Goal: Register for event/course

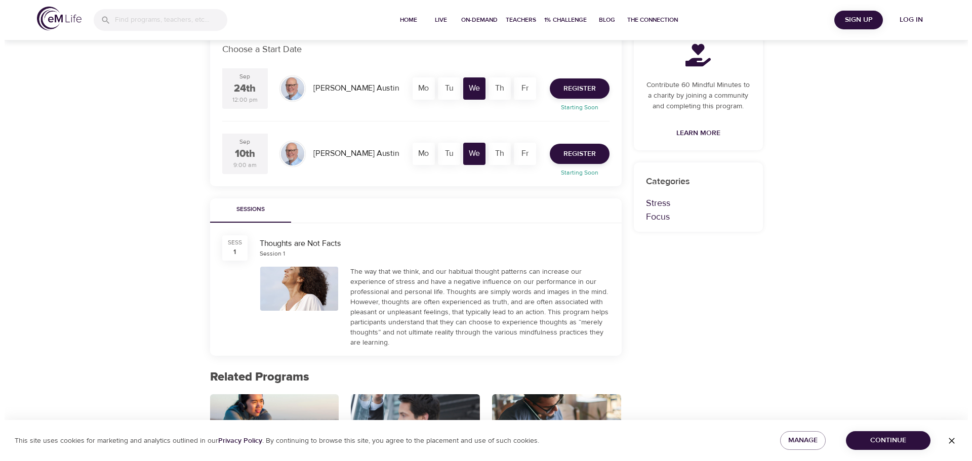
scroll to position [253, 0]
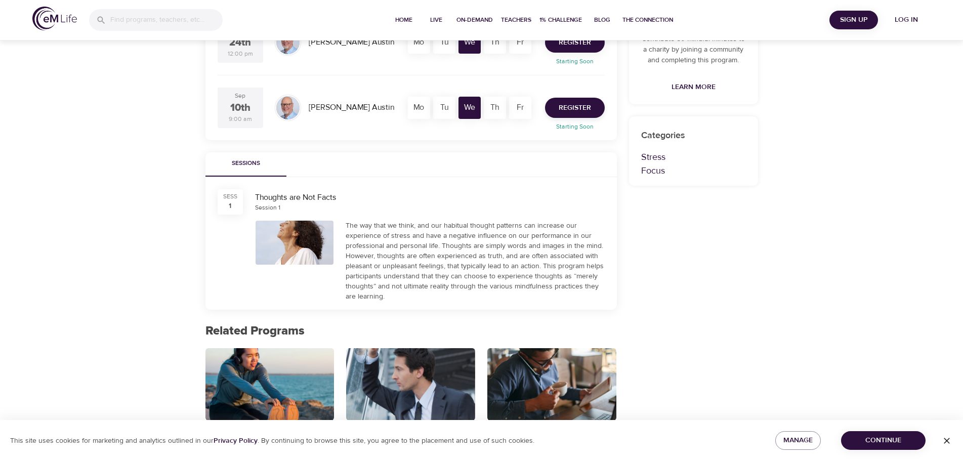
click at [592, 43] on button "Register" at bounding box center [575, 42] width 60 height 20
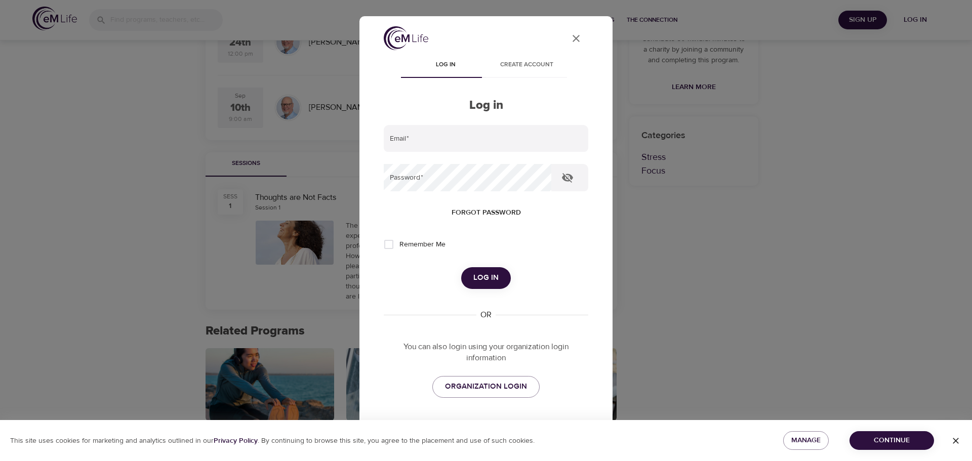
scroll to position [29, 0]
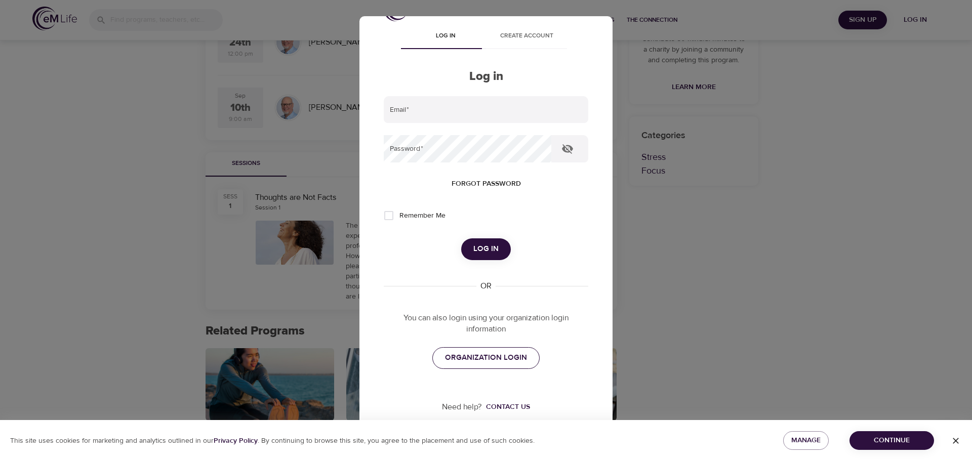
click at [505, 356] on span "ORGANIZATION LOGIN" at bounding box center [486, 357] width 82 height 13
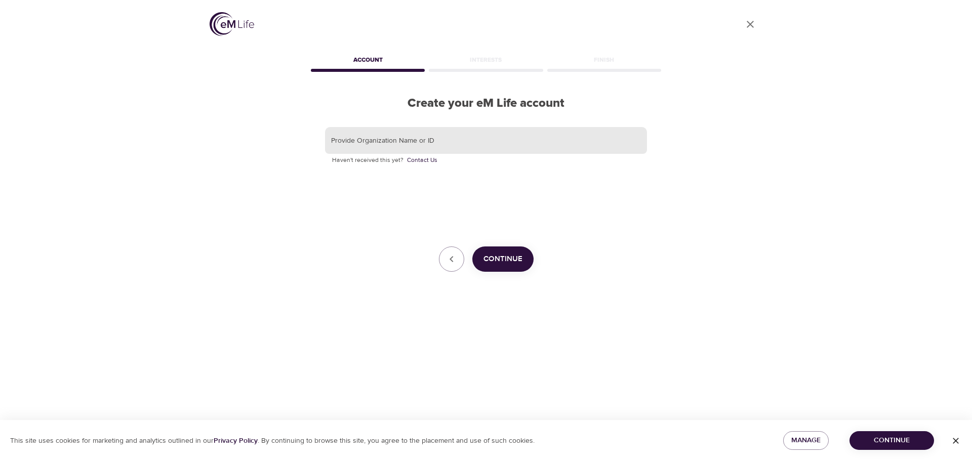
click at [397, 139] on input "text" at bounding box center [486, 140] width 322 height 27
type input "Aetna"
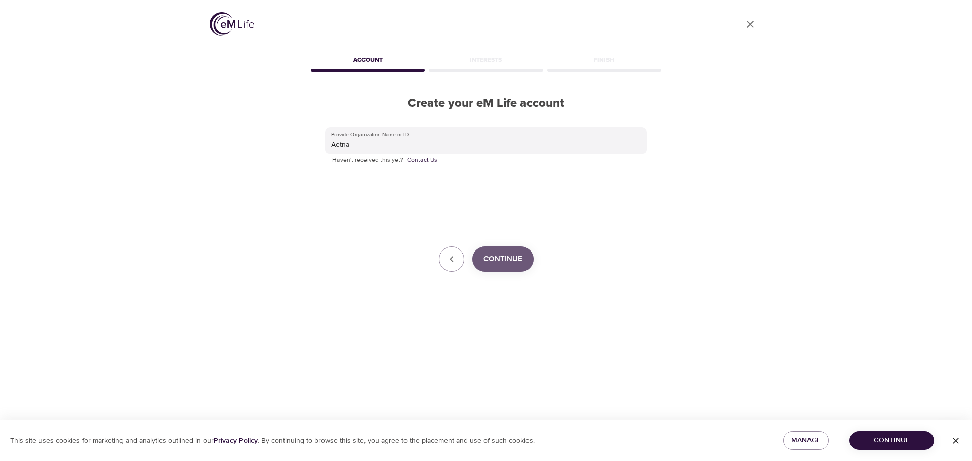
click at [518, 262] on span "Continue" at bounding box center [502, 259] width 39 height 13
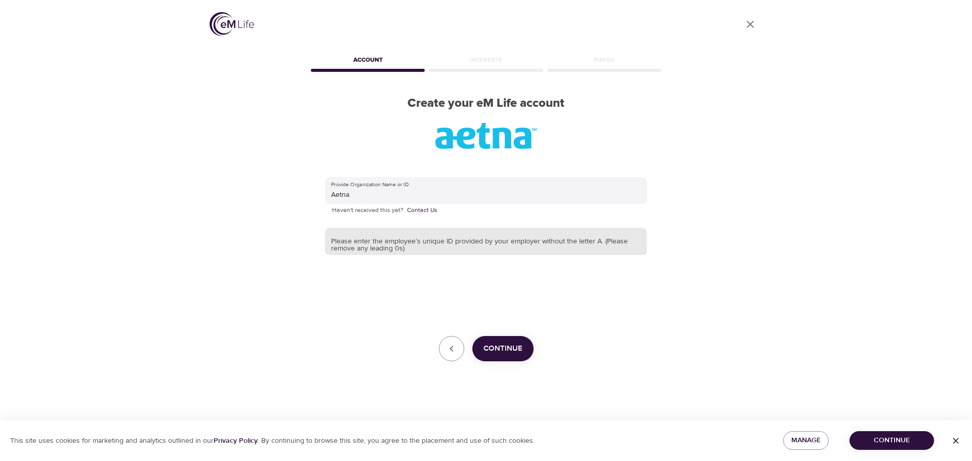
click at [430, 243] on input "text" at bounding box center [486, 241] width 322 height 27
click at [510, 356] on button "Continue" at bounding box center [502, 348] width 61 height 25
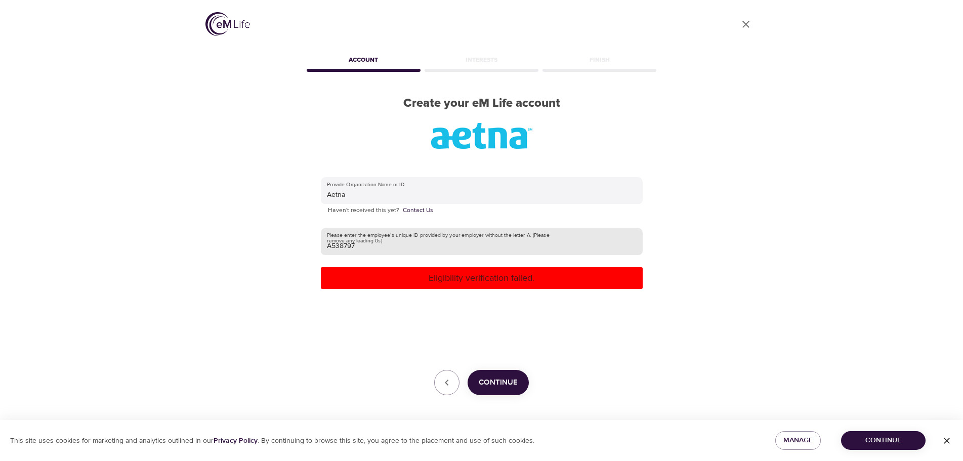
click at [382, 243] on input "A538797" at bounding box center [482, 241] width 322 height 27
click at [331, 244] on input "A538797" at bounding box center [482, 241] width 322 height 27
type input "538797"
click at [490, 381] on span "Continue" at bounding box center [498, 382] width 39 height 13
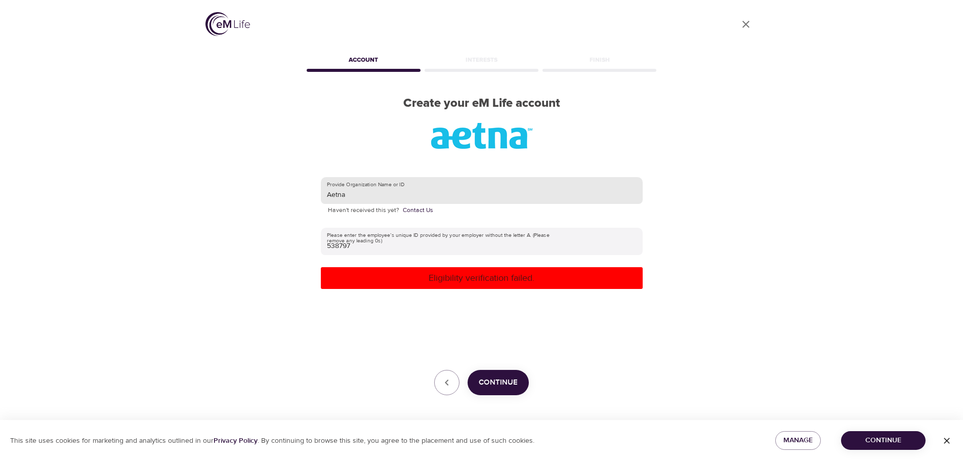
click at [373, 196] on input "Aetna" at bounding box center [482, 190] width 322 height 27
drag, startPoint x: 348, startPoint y: 195, endPoint x: 283, endPoint y: 185, distance: 65.6
click at [288, 187] on div "User Profile Account Interests Finish Create your eM Life account Provide Organ…" at bounding box center [481, 230] width 577 height 461
type input "CVS"
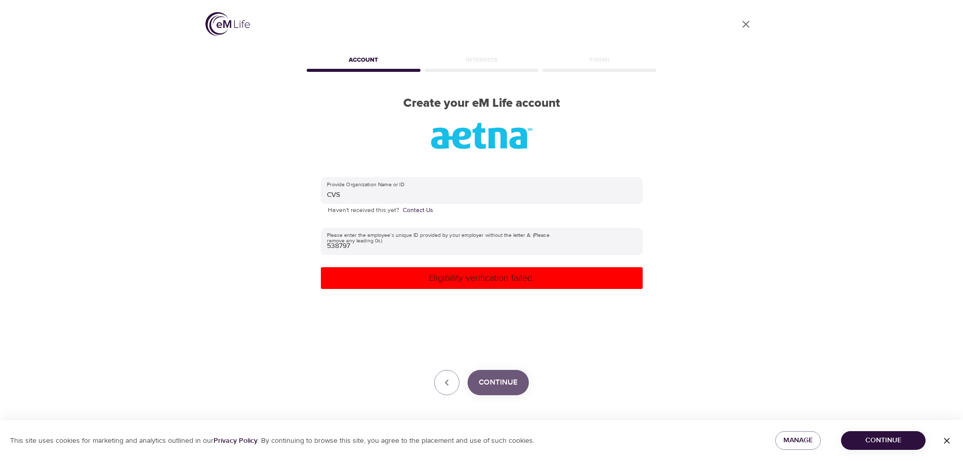
click at [495, 383] on span "Continue" at bounding box center [498, 382] width 39 height 13
click at [449, 381] on icon "button" at bounding box center [447, 383] width 12 height 12
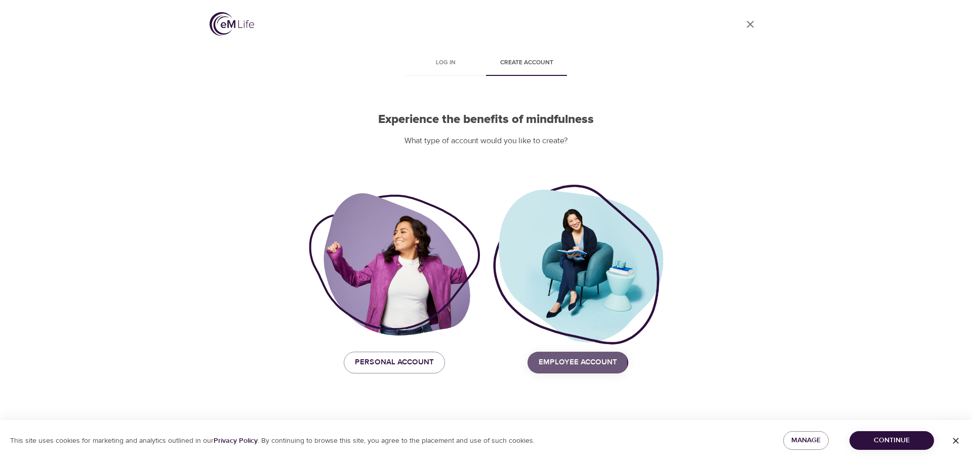
click at [553, 363] on span "Employee Account" at bounding box center [578, 362] width 78 height 13
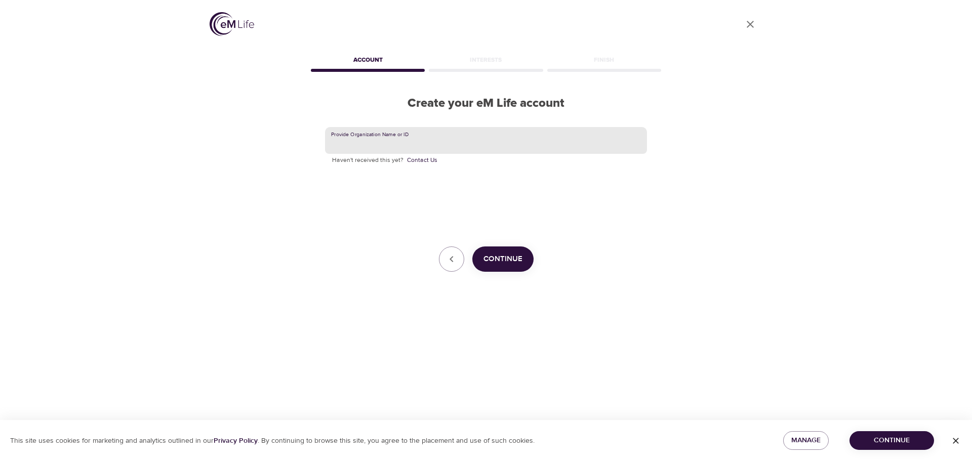
click at [386, 140] on input "text" at bounding box center [486, 140] width 322 height 27
type input "Aetna"
click at [506, 263] on span "Continue" at bounding box center [502, 259] width 39 height 13
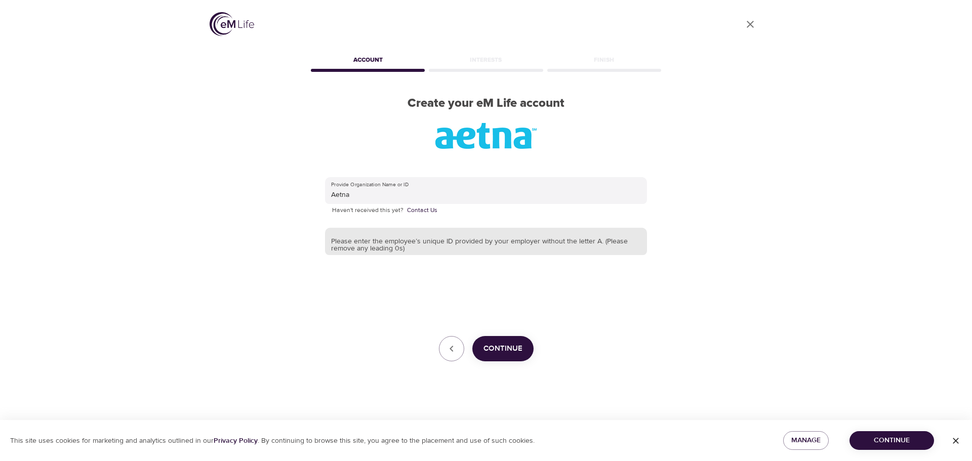
click at [406, 242] on input "text" at bounding box center [486, 241] width 322 height 27
type input "538797"
click at [504, 347] on span "Continue" at bounding box center [502, 348] width 39 height 13
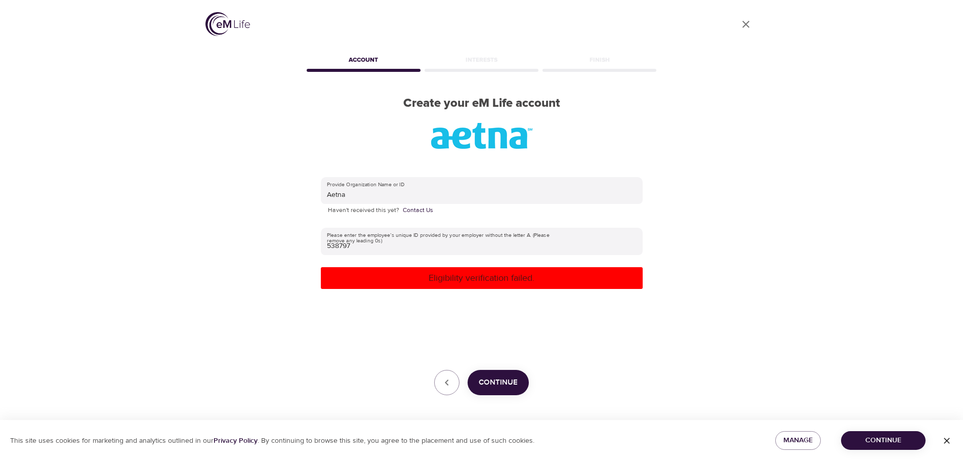
click at [951, 439] on icon "button" at bounding box center [947, 441] width 10 height 10
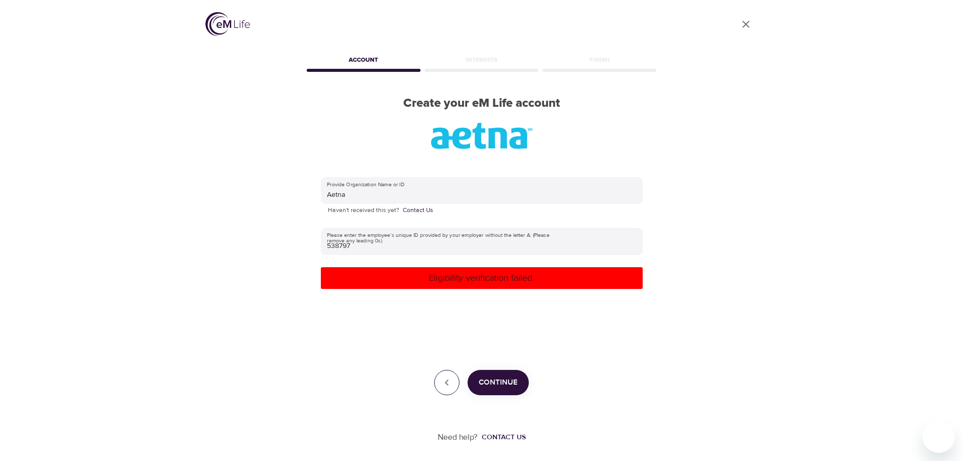
click at [444, 390] on button "button" at bounding box center [446, 382] width 25 height 25
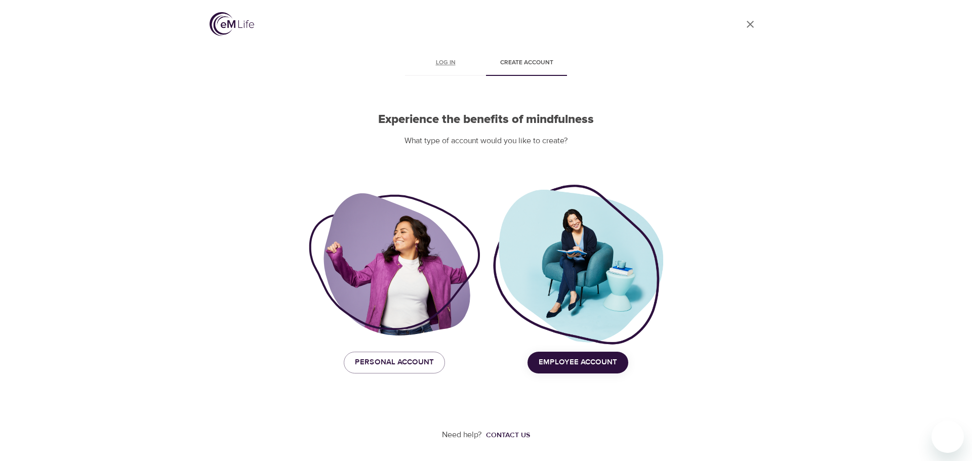
click at [444, 61] on span "Log in" at bounding box center [445, 63] width 69 height 11
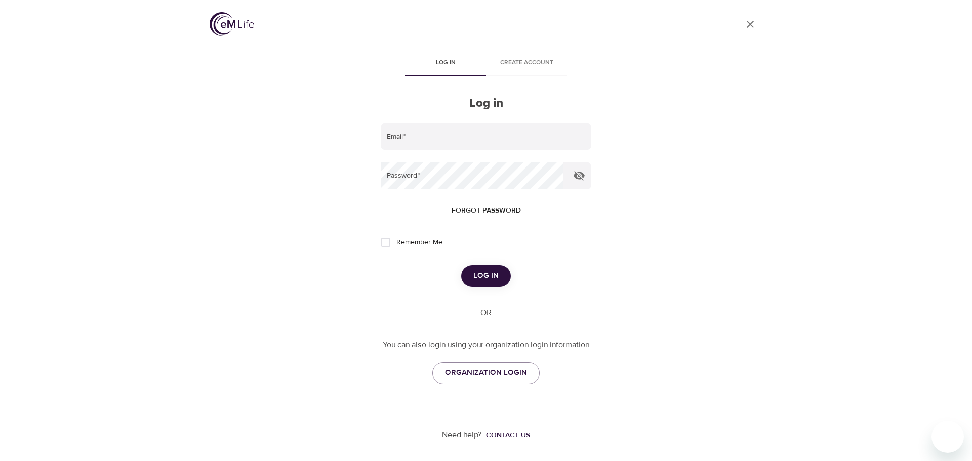
click at [531, 61] on span "Create account" at bounding box center [526, 63] width 69 height 11
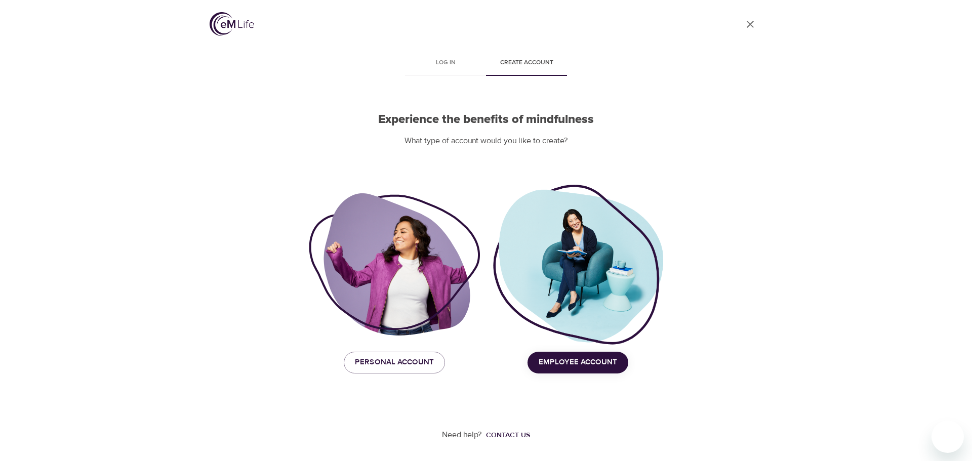
click at [581, 360] on span "Employee Account" at bounding box center [578, 362] width 78 height 13
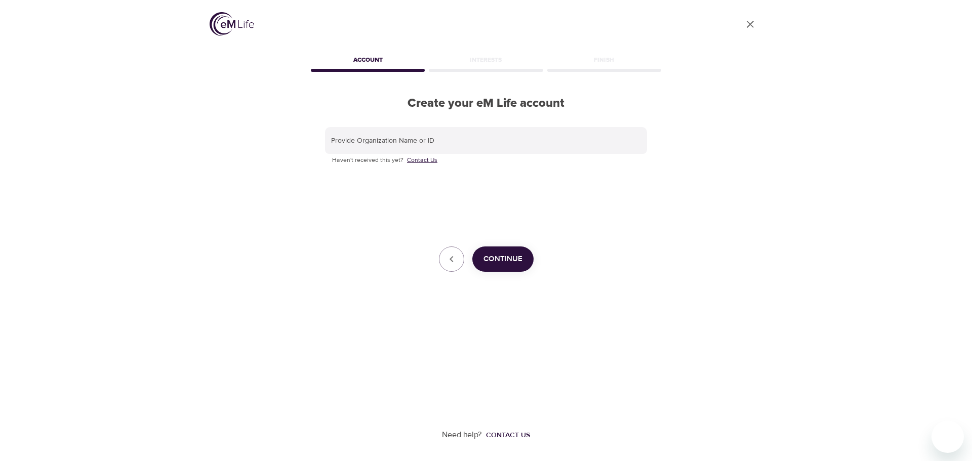
click at [423, 161] on link "Contact Us" at bounding box center [422, 160] width 30 height 10
click at [392, 151] on input "text" at bounding box center [486, 140] width 322 height 27
click at [504, 266] on span "Continue" at bounding box center [502, 259] width 39 height 13
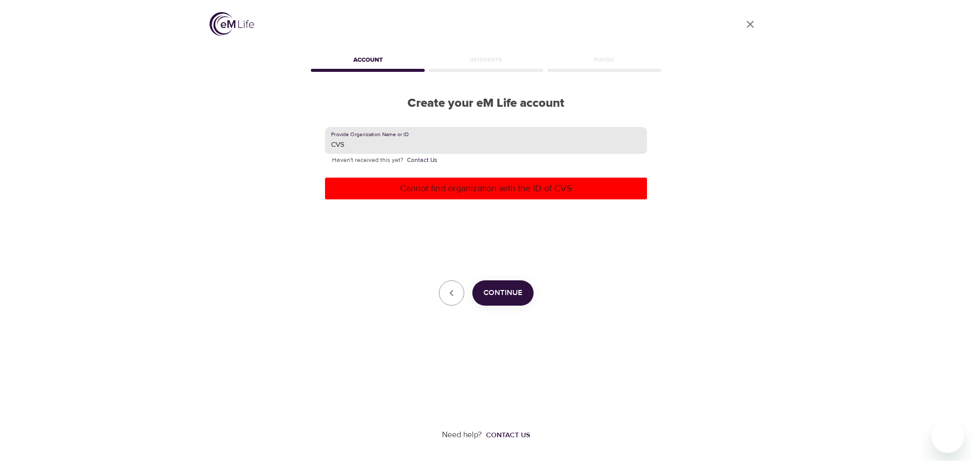
drag, startPoint x: 406, startPoint y: 149, endPoint x: 276, endPoint y: 135, distance: 130.3
click at [276, 135] on div "User Profile Account Interests Finish Create your eM Life account Provide Organ…" at bounding box center [485, 230] width 577 height 461
click at [527, 304] on div "Continue" at bounding box center [486, 292] width 322 height 25
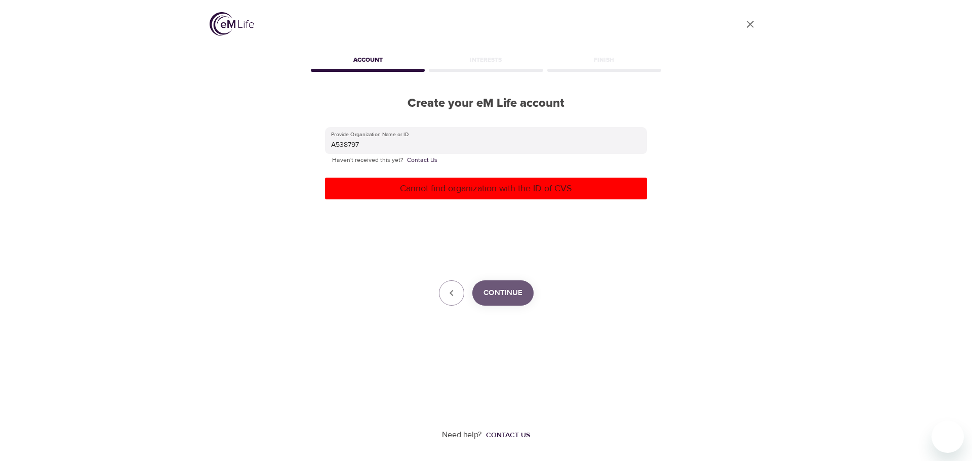
click at [517, 299] on span "Continue" at bounding box center [502, 292] width 39 height 13
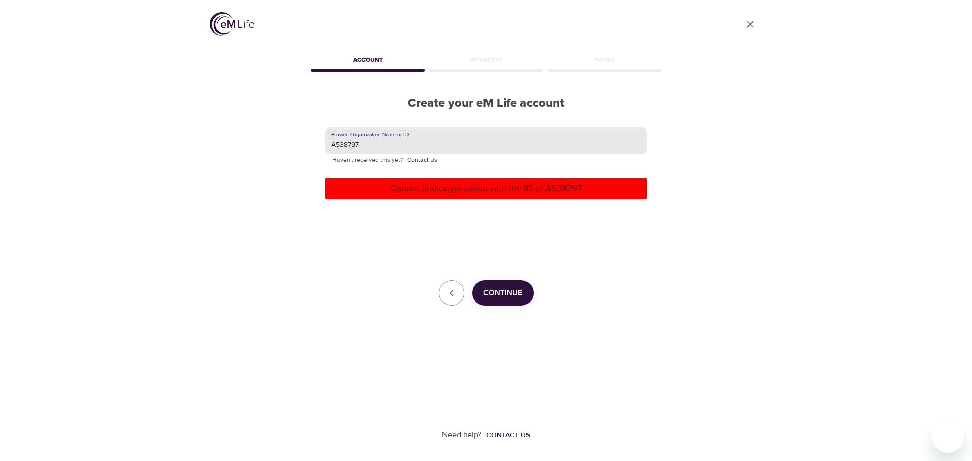
click at [334, 147] on input "A538797" at bounding box center [486, 140] width 322 height 27
type input "538797"
click at [517, 282] on button "Continue" at bounding box center [502, 292] width 61 height 25
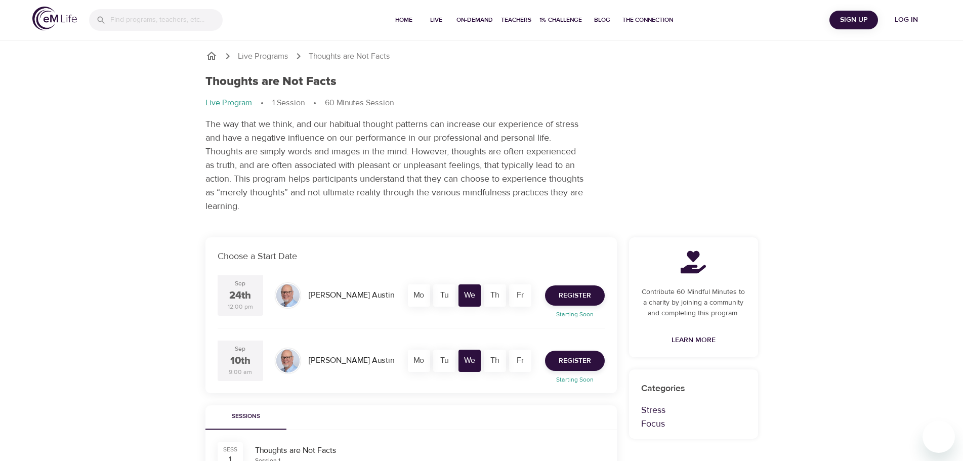
click at [858, 24] on span "Sign Up" at bounding box center [854, 20] width 40 height 13
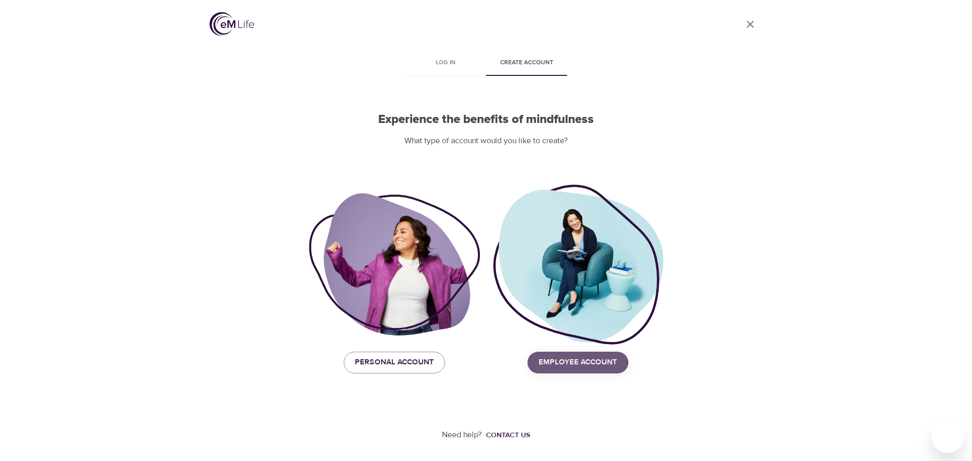
click at [562, 363] on span "Employee Account" at bounding box center [578, 362] width 78 height 13
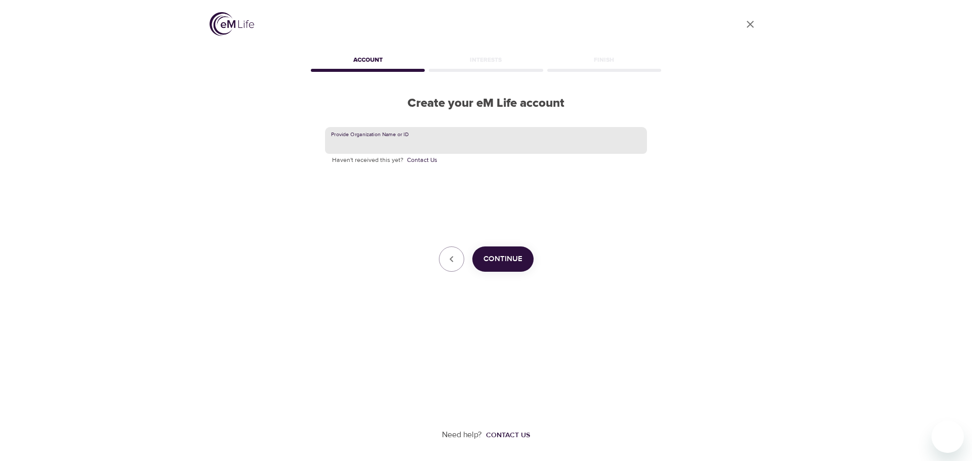
click at [386, 142] on input "text" at bounding box center [486, 140] width 322 height 27
type input "Aetna"
click at [517, 250] on button "Continue" at bounding box center [502, 258] width 61 height 25
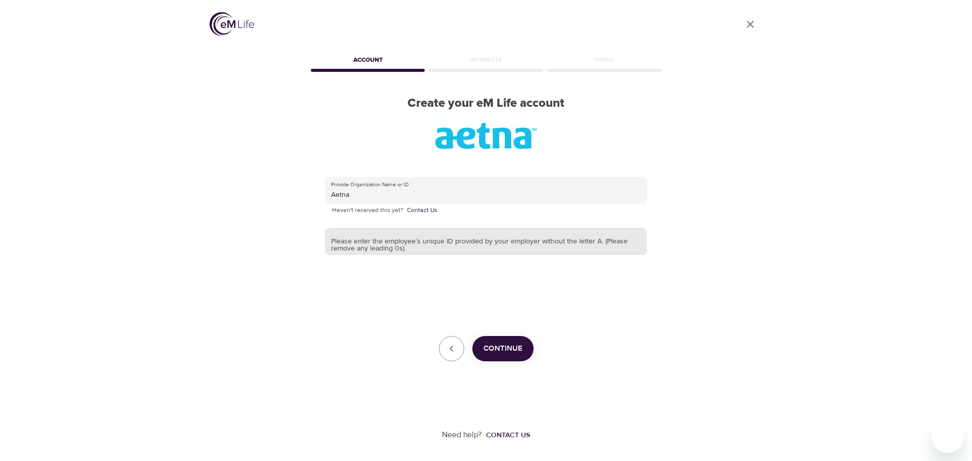
click at [412, 246] on input "text" at bounding box center [486, 241] width 322 height 27
type input "538797"
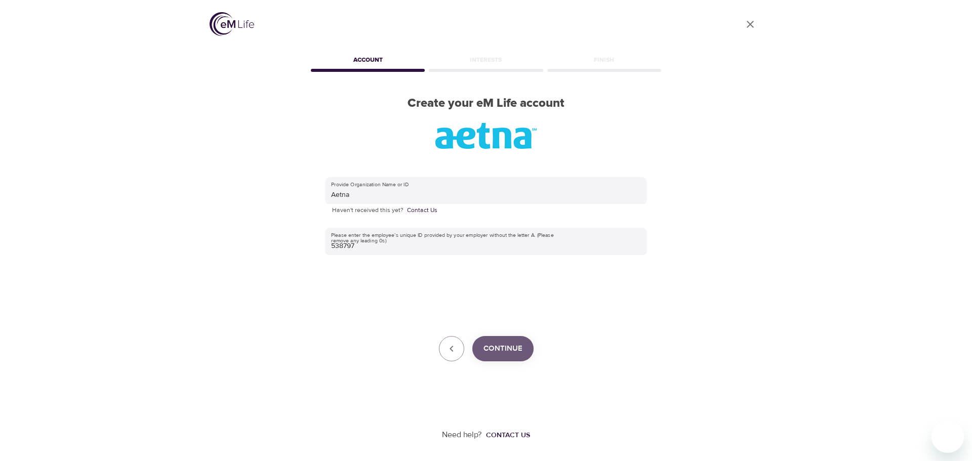
click at [502, 346] on span "Continue" at bounding box center [502, 348] width 39 height 13
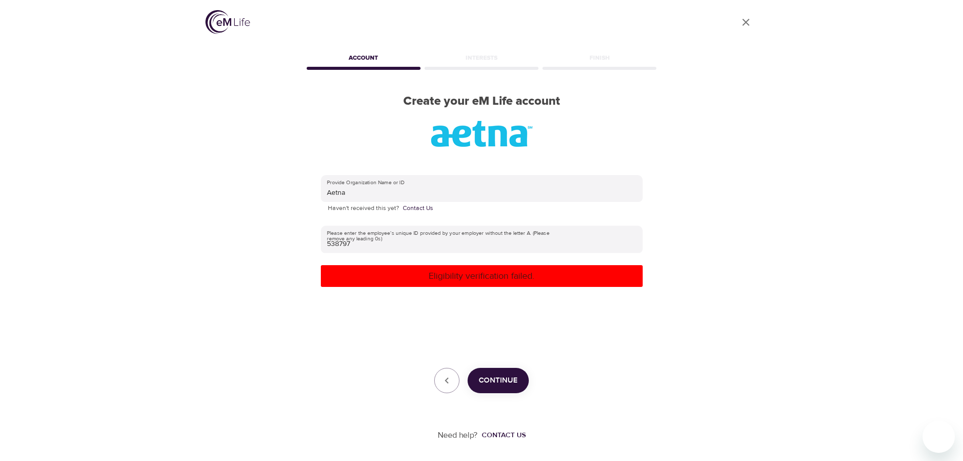
scroll to position [3, 0]
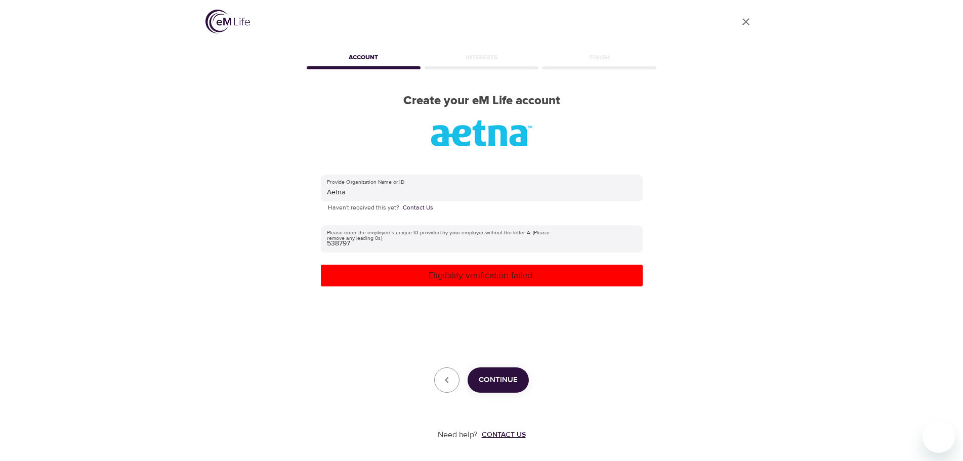
click at [515, 436] on div "Contact us" at bounding box center [504, 435] width 44 height 10
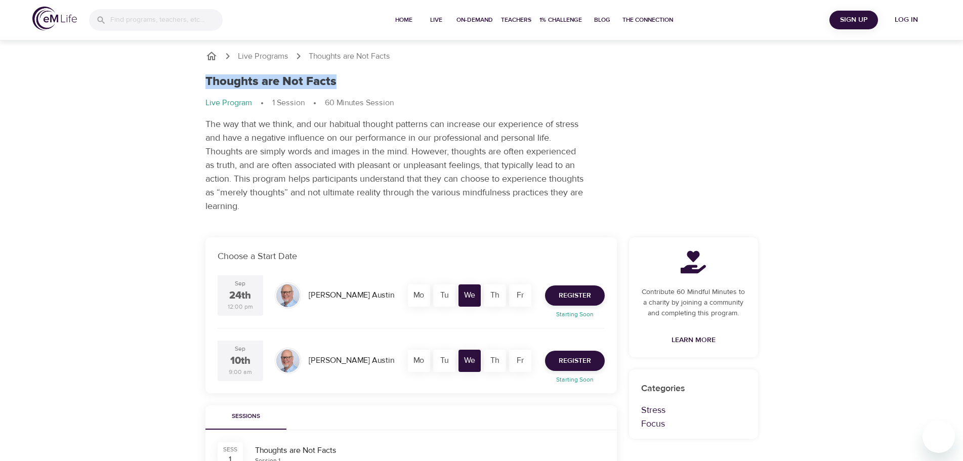
drag, startPoint x: 339, startPoint y: 80, endPoint x: 206, endPoint y: 80, distance: 133.1
click at [206, 80] on div "Thoughts are Not Facts" at bounding box center [481, 81] width 553 height 15
